Goal: Navigation & Orientation: Find specific page/section

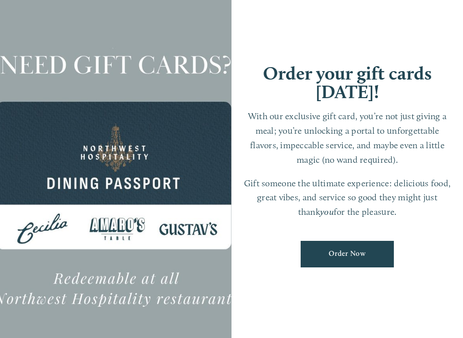
click at [129, 231] on div at bounding box center [116, 169] width 232 height 410
click at [335, 256] on link "Order Now" at bounding box center [347, 254] width 93 height 27
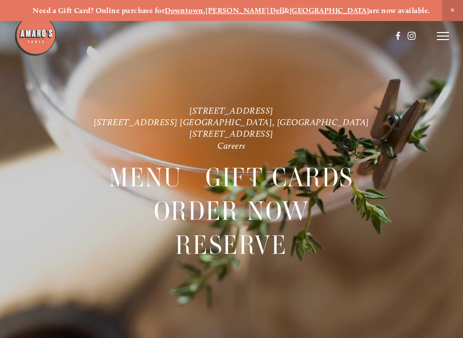
click at [441, 38] on icon at bounding box center [443, 36] width 12 height 9
click at [406, 35] on span "Careers" at bounding box center [407, 36] width 24 height 9
